Goal: Task Accomplishment & Management: Use online tool/utility

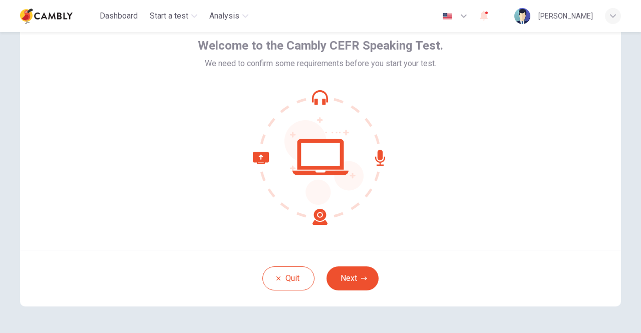
scroll to position [54, 0]
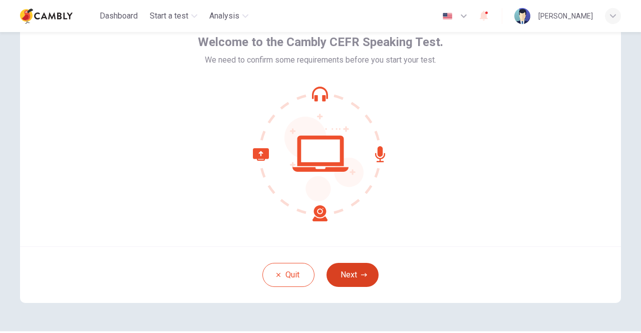
click at [350, 275] on button "Next" at bounding box center [353, 275] width 52 height 24
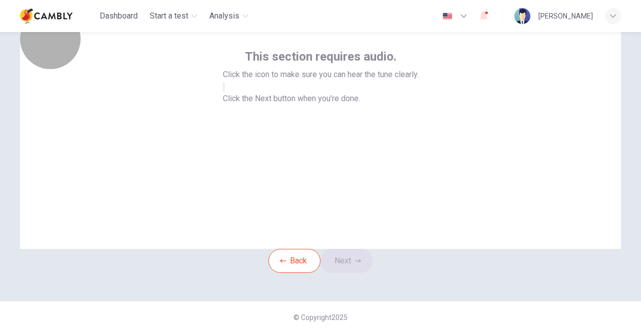
click at [224, 89] on icon "button" at bounding box center [224, 89] width 0 height 0
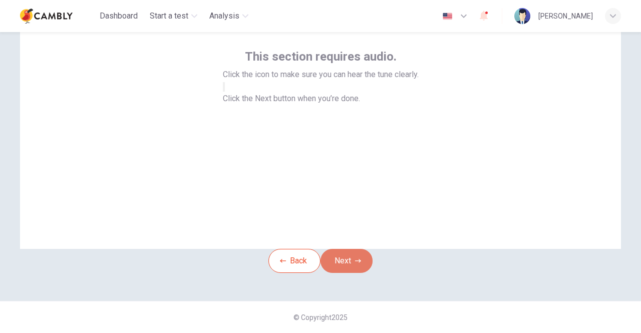
click at [350, 271] on button "Next" at bounding box center [347, 261] width 52 height 24
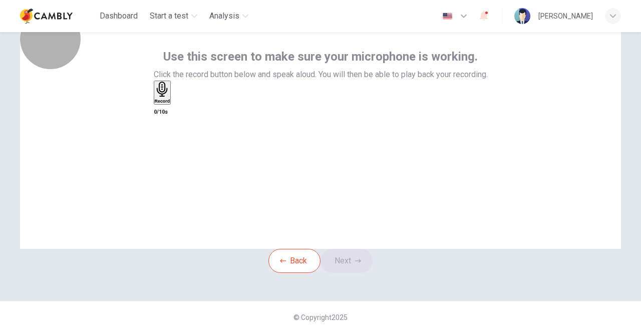
click at [170, 104] on div "Record" at bounding box center [163, 93] width 16 height 22
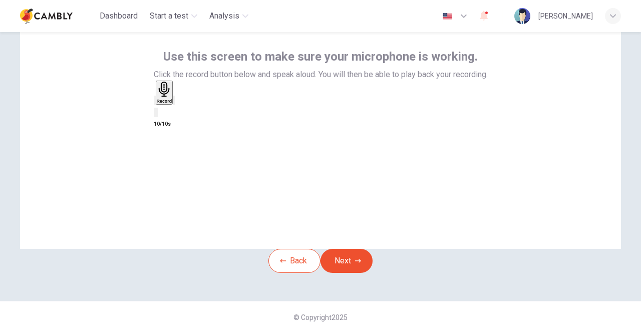
click at [174, 104] on div "button" at bounding box center [174, 101] width 0 height 8
click at [349, 273] on button "Next" at bounding box center [347, 261] width 52 height 24
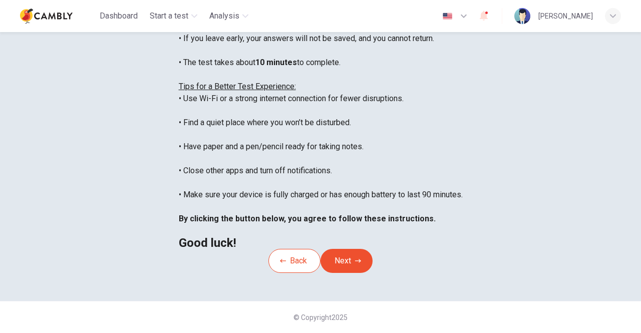
scroll to position [220, 0]
click at [354, 249] on button "Next" at bounding box center [347, 261] width 52 height 24
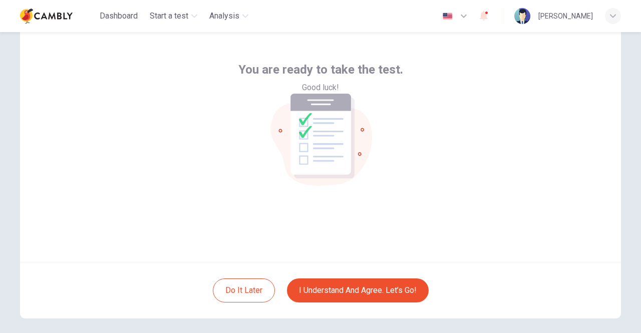
scroll to position [39, 0]
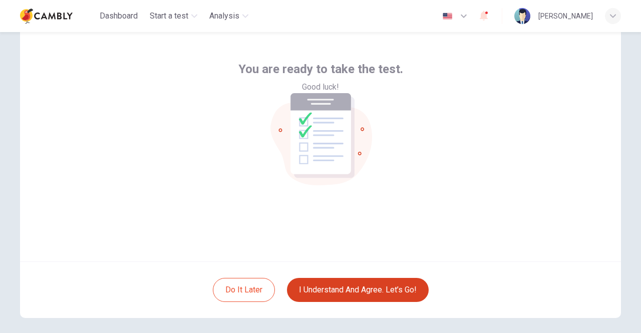
click at [368, 282] on button "I understand and agree. Let’s go!" at bounding box center [358, 290] width 142 height 24
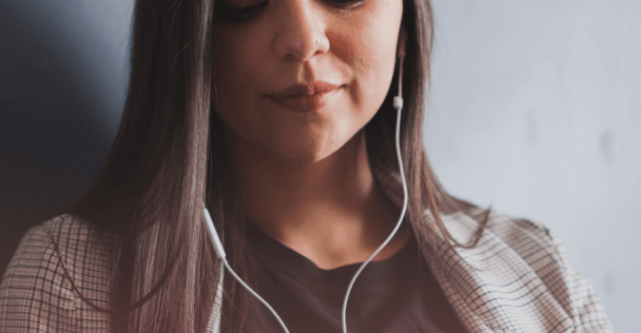
scroll to position [77, 0]
click at [29, 52] on button "Continue" at bounding box center [14, 71] width 29 height 38
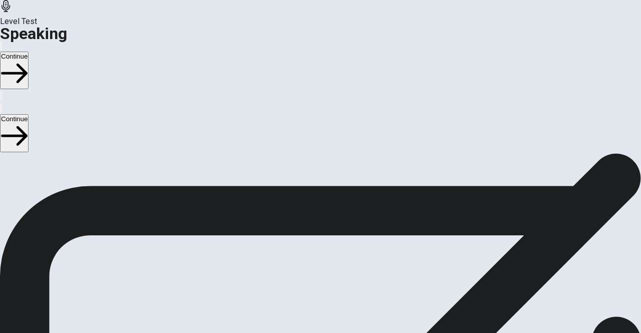
click at [339, 247] on div "Stop Recording" at bounding box center [321, 310] width 36 height 127
click at [319, 224] on icon "Play Audio" at bounding box center [315, 230] width 10 height 12
click at [29, 52] on button "Continue" at bounding box center [14, 71] width 29 height 38
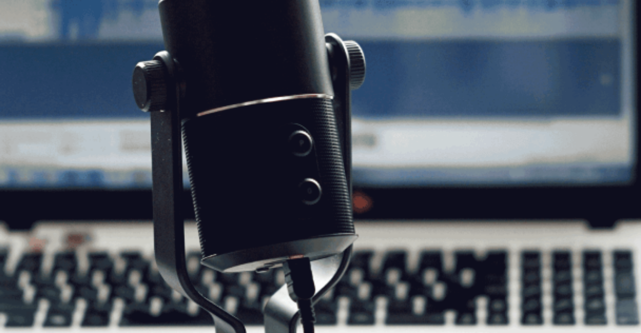
scroll to position [41, 0]
click at [29, 52] on button "Continue" at bounding box center [14, 71] width 29 height 38
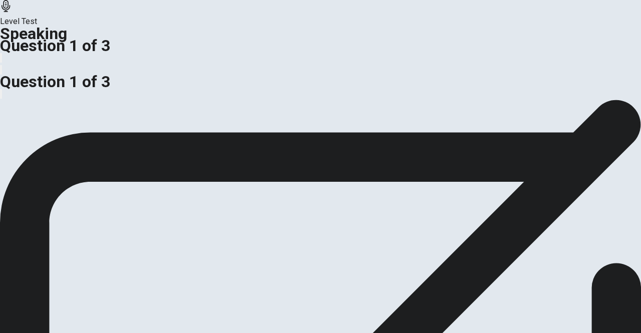
scroll to position [66, 0]
click at [248, 58] on div "Is having a diverse skill set beneficial, or is specializing in one area better…" at bounding box center [320, 46] width 641 height 24
click at [2, 65] on button "button" at bounding box center [1, 70] width 2 height 10
